Goal: Task Accomplishment & Management: Manage account settings

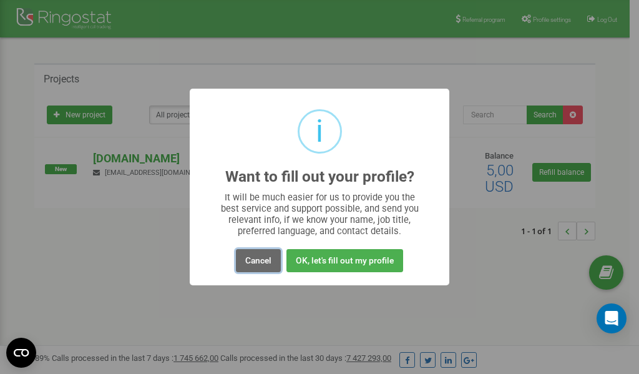
click at [260, 263] on button "Cancel" at bounding box center [258, 260] width 45 height 23
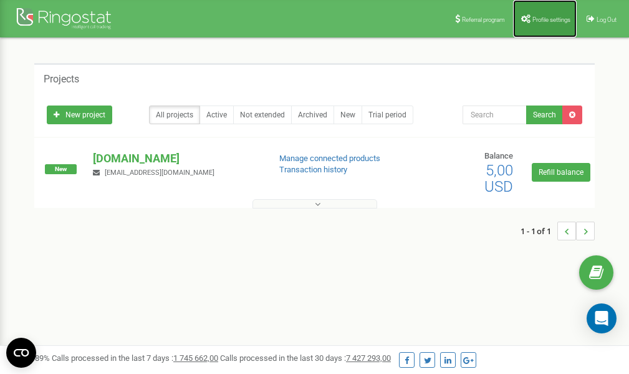
click at [543, 21] on span "Profile settings" at bounding box center [552, 19] width 38 height 7
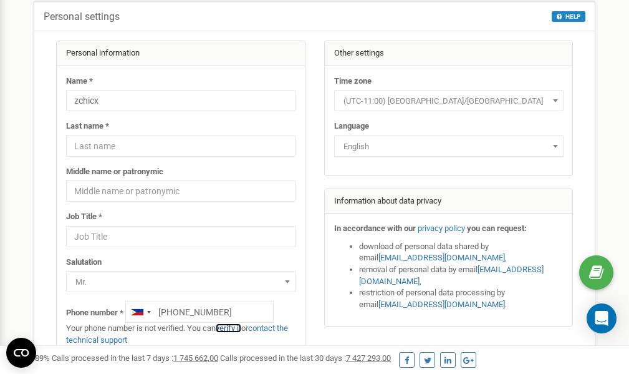
click at [227, 328] on link "verify it" at bounding box center [229, 327] width 26 height 9
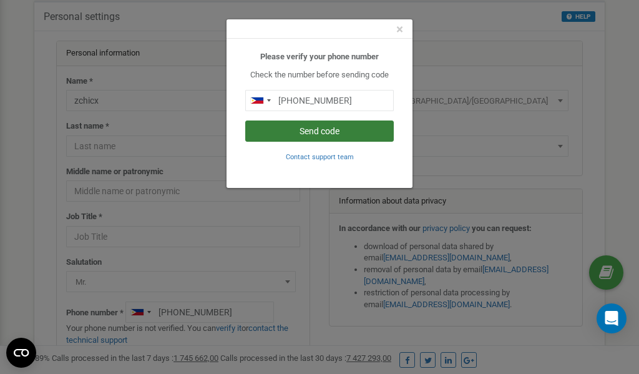
click at [287, 137] on button "Send code" at bounding box center [319, 130] width 148 height 21
